Goal: Transaction & Acquisition: Download file/media

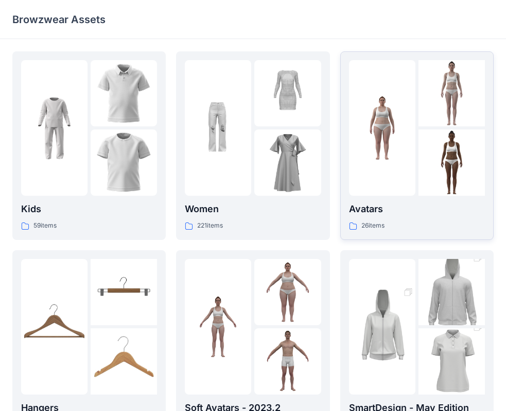
scroll to position [171, 0]
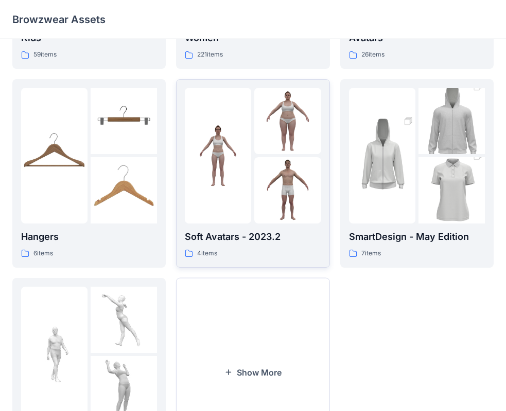
click at [243, 180] on img at bounding box center [218, 155] width 66 height 66
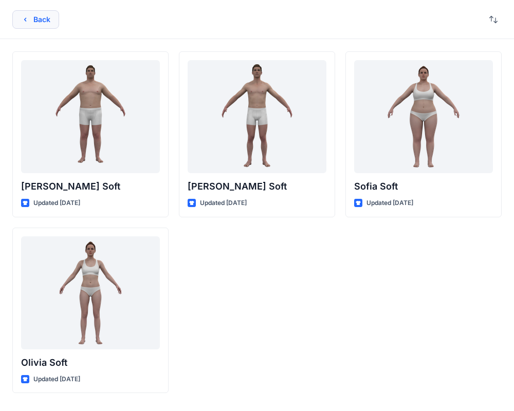
click at [26, 18] on icon "button" at bounding box center [25, 19] width 2 height 4
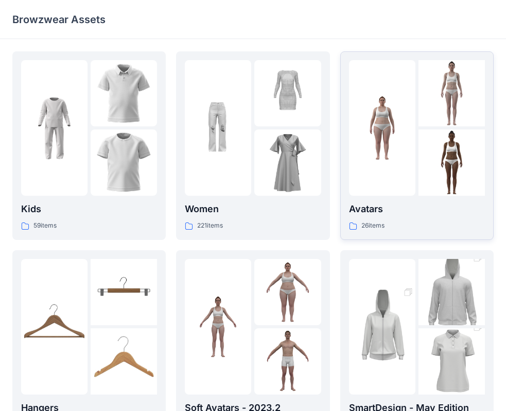
click at [383, 149] on img at bounding box center [382, 128] width 66 height 66
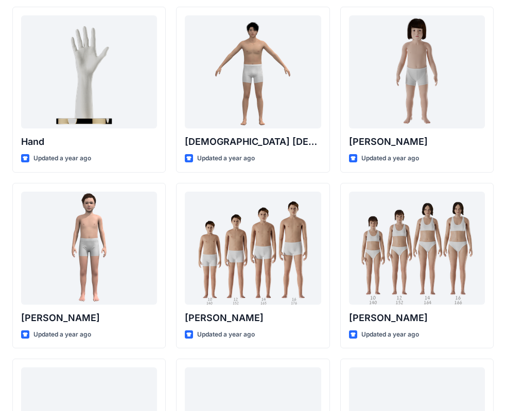
scroll to position [41, 0]
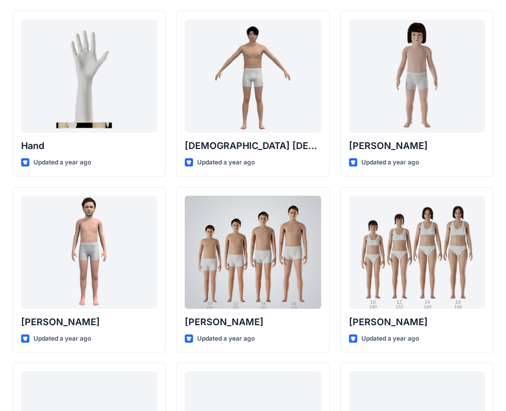
click at [220, 245] on div at bounding box center [253, 252] width 136 height 113
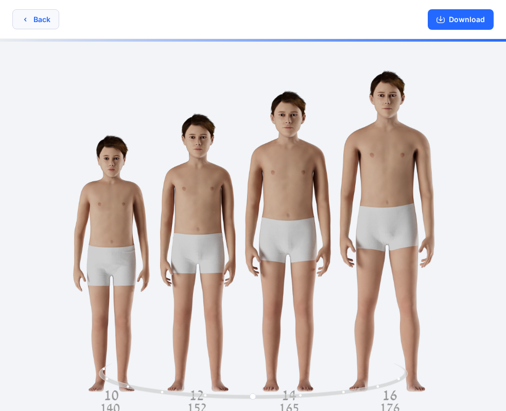
click at [19, 14] on button "Back" at bounding box center [35, 19] width 47 height 20
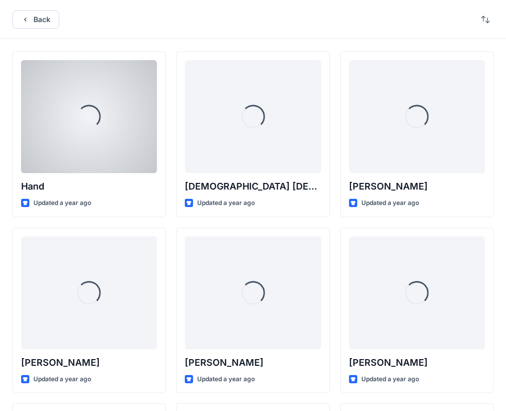
scroll to position [41, 0]
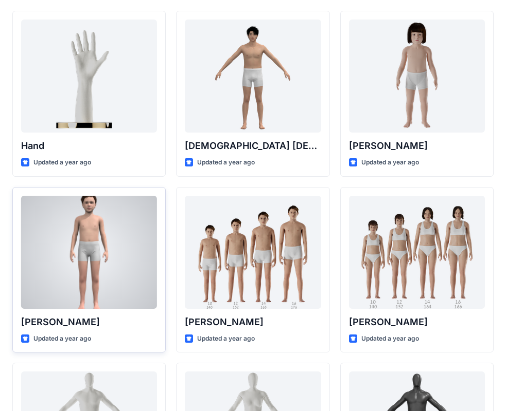
click at [75, 262] on div at bounding box center [89, 252] width 136 height 113
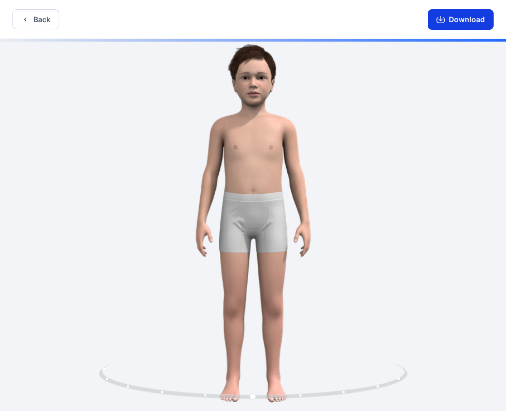
click at [453, 24] on button "Download" at bounding box center [460, 19] width 66 height 21
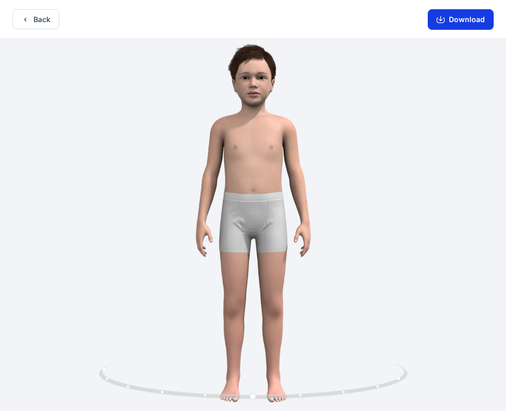
click at [437, 23] on button "Download" at bounding box center [460, 19] width 66 height 21
click at [38, 17] on button "Back" at bounding box center [35, 19] width 47 height 20
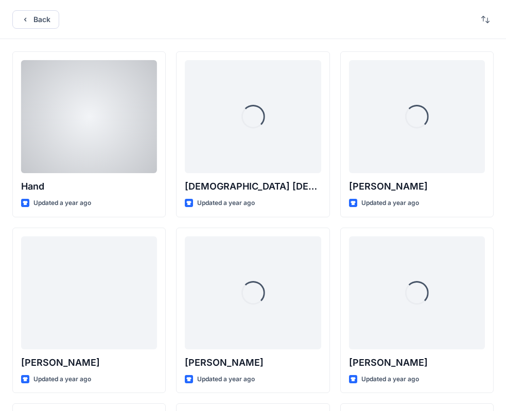
scroll to position [41, 0]
